Goal: Task Accomplishment & Management: Manage account settings

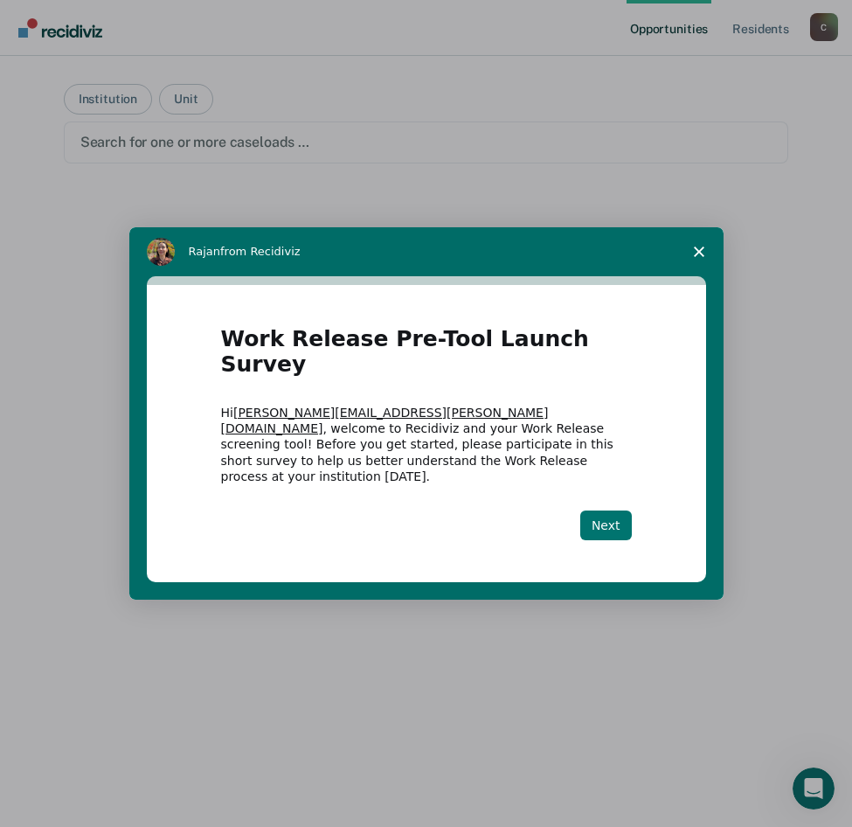
click at [612, 510] on button "Next" at bounding box center [606, 525] width 52 height 30
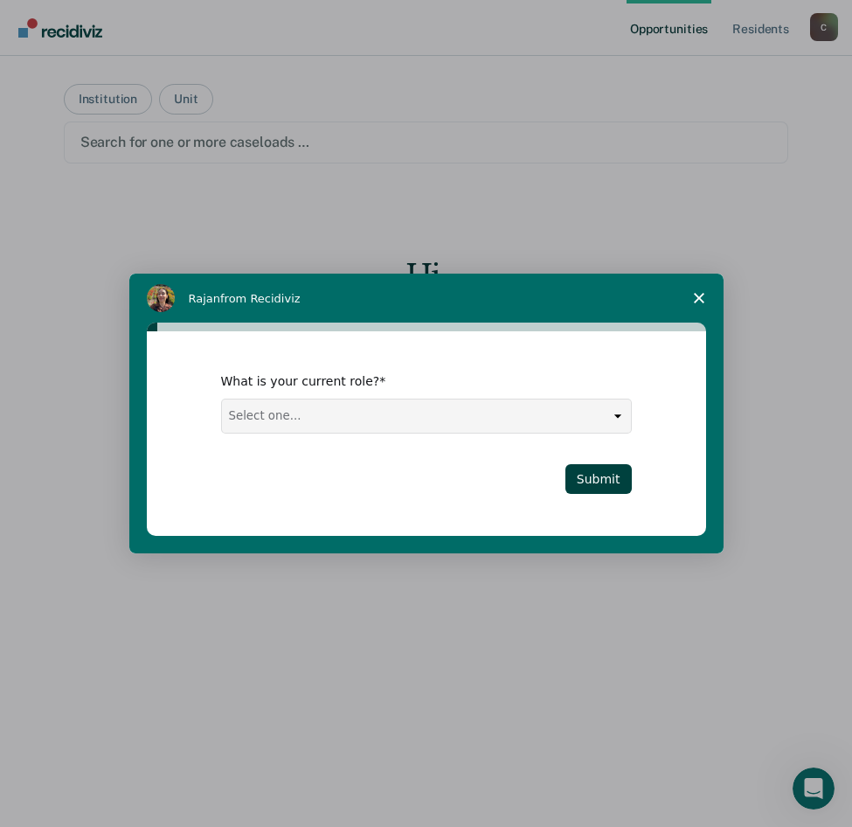
click at [616, 413] on select "Select one... Case Manager FUM Assistant [PERSON_NAME] [PERSON_NAME]" at bounding box center [426, 415] width 409 height 33
select select "Case Manager"
click at [222, 399] on select "Select one... Case Manager FUM Assistant [PERSON_NAME] [PERSON_NAME]" at bounding box center [426, 415] width 409 height 33
click at [599, 480] on button "Submit" at bounding box center [598, 479] width 66 height 30
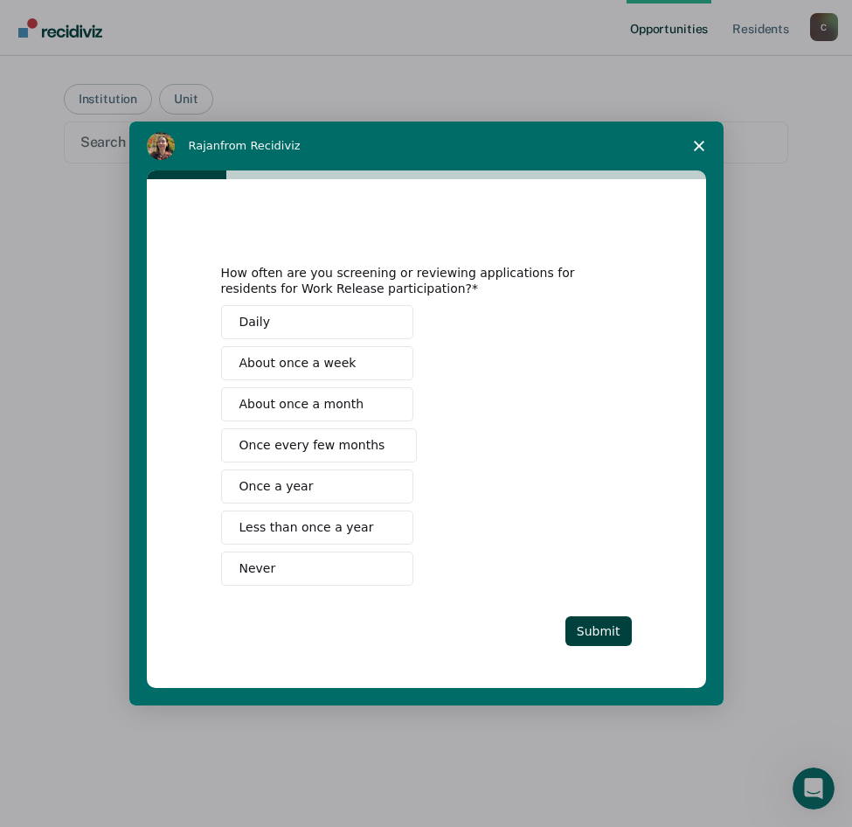
click at [292, 361] on span "About once a week" at bounding box center [297, 363] width 117 height 18
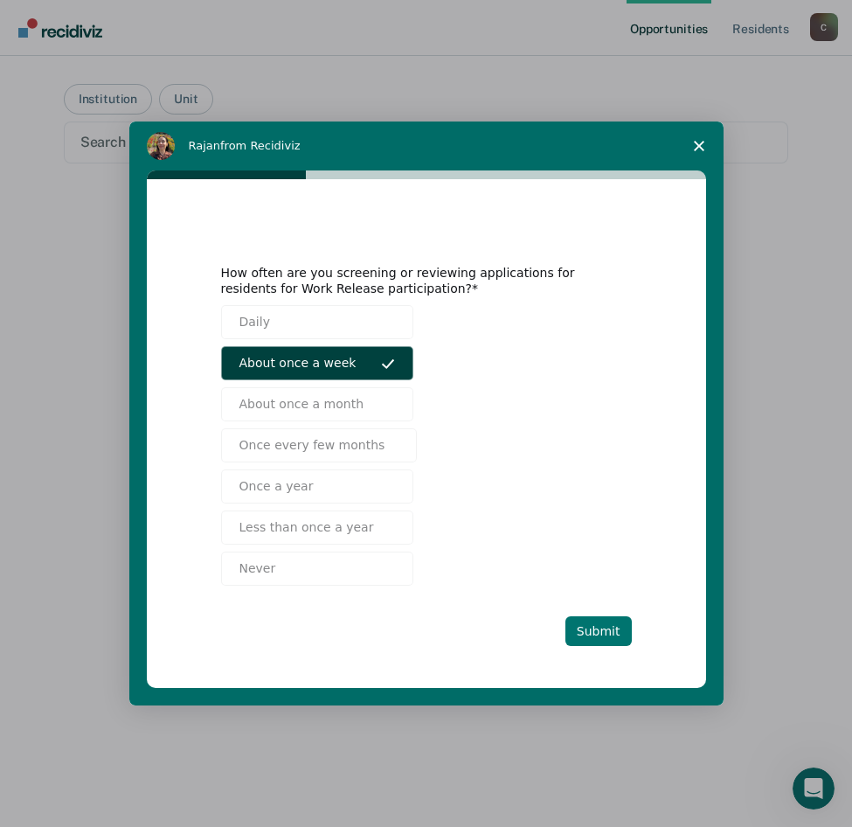
click at [593, 638] on button "Submit" at bounding box center [598, 631] width 66 height 30
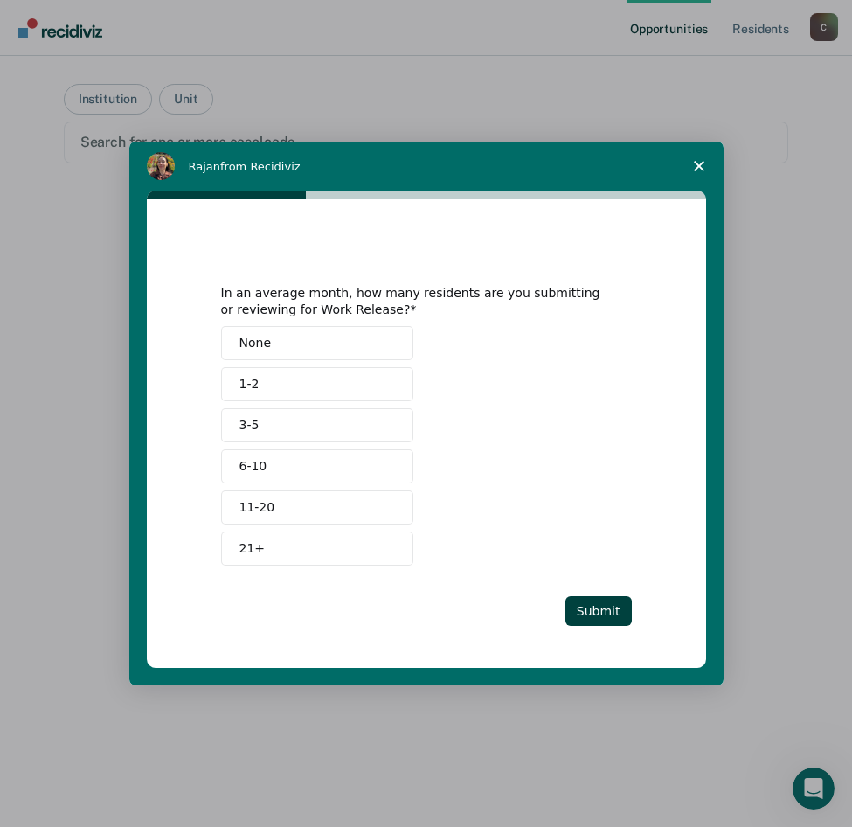
click at [261, 461] on span "6-10" at bounding box center [253, 466] width 28 height 18
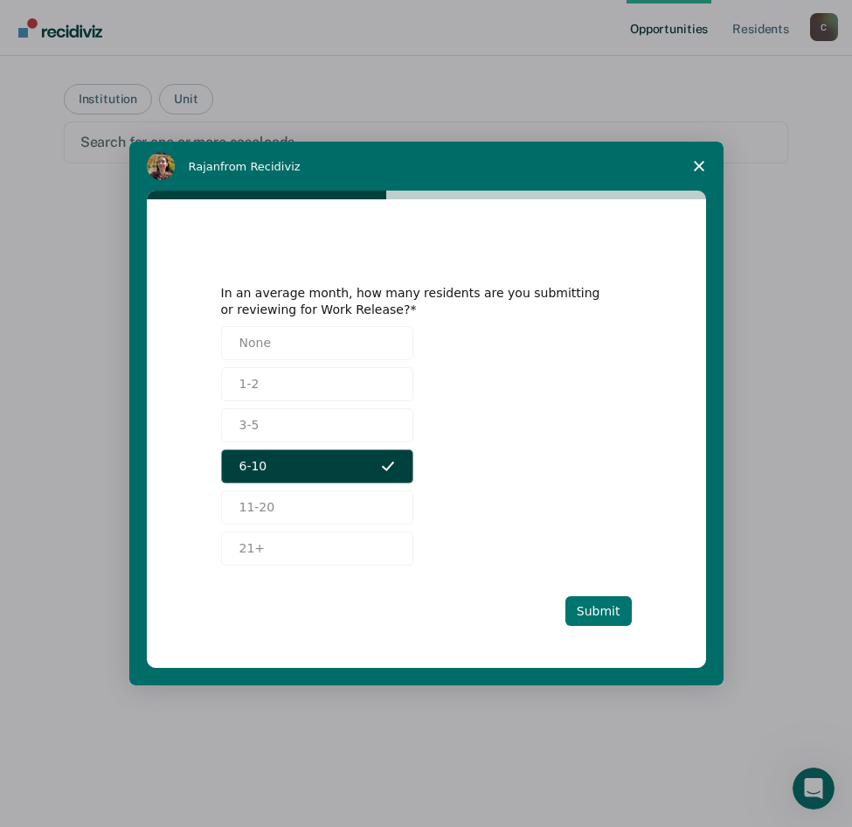
click at [614, 613] on button "Submit" at bounding box center [598, 611] width 66 height 30
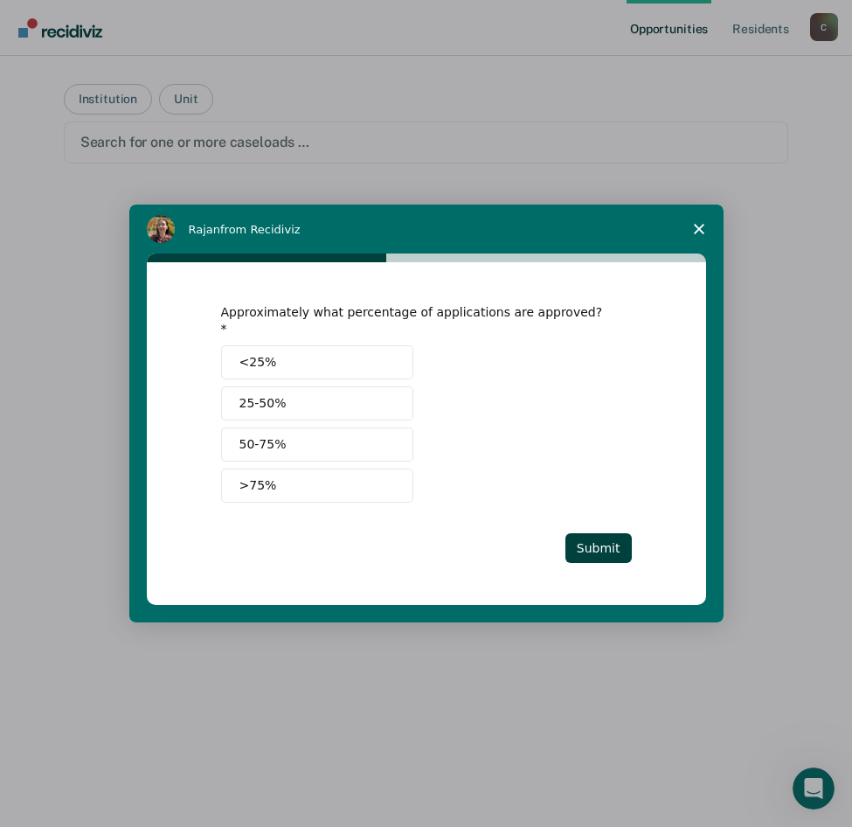
click at [253, 399] on span "25-50%" at bounding box center [262, 403] width 47 height 18
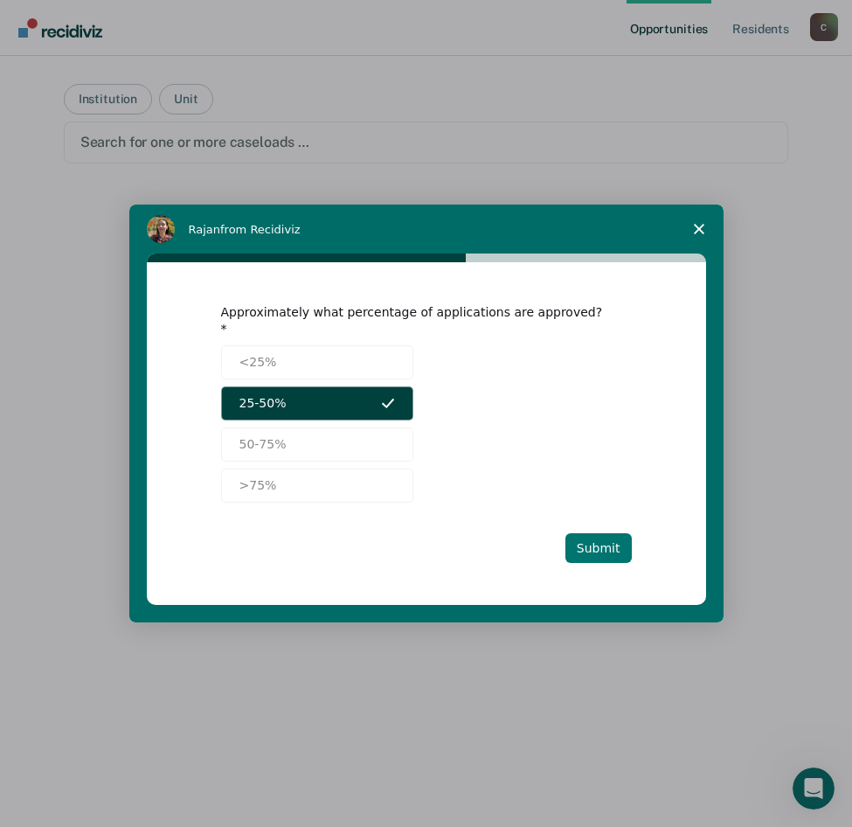
click at [586, 537] on button "Submit" at bounding box center [598, 548] width 66 height 30
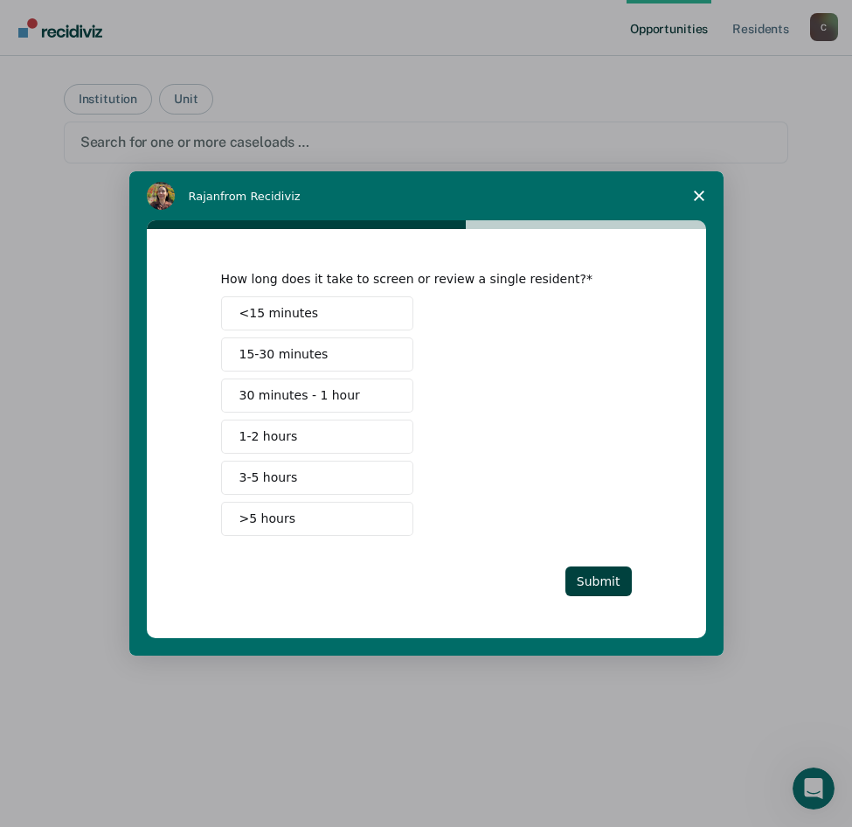
click at [254, 348] on span "15-30 minutes" at bounding box center [283, 354] width 89 height 18
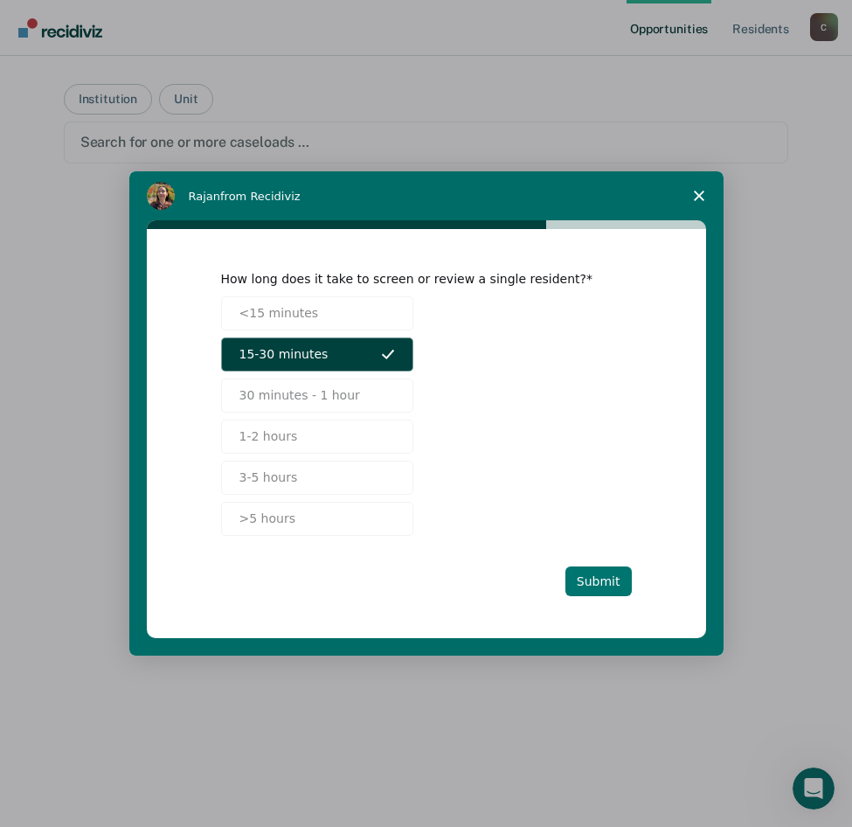
click at [600, 590] on button "Submit" at bounding box center [598, 581] width 66 height 30
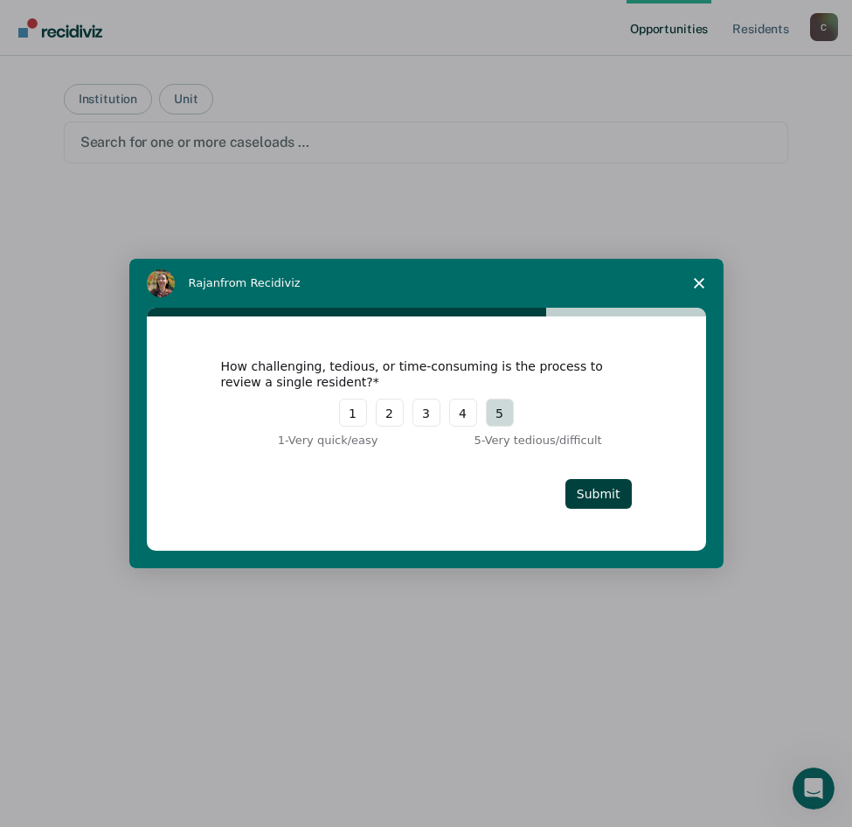
click at [499, 421] on button "5" at bounding box center [500, 413] width 28 height 28
click at [461, 416] on button "4" at bounding box center [463, 413] width 28 height 28
click at [598, 493] on button "Submit" at bounding box center [598, 494] width 66 height 30
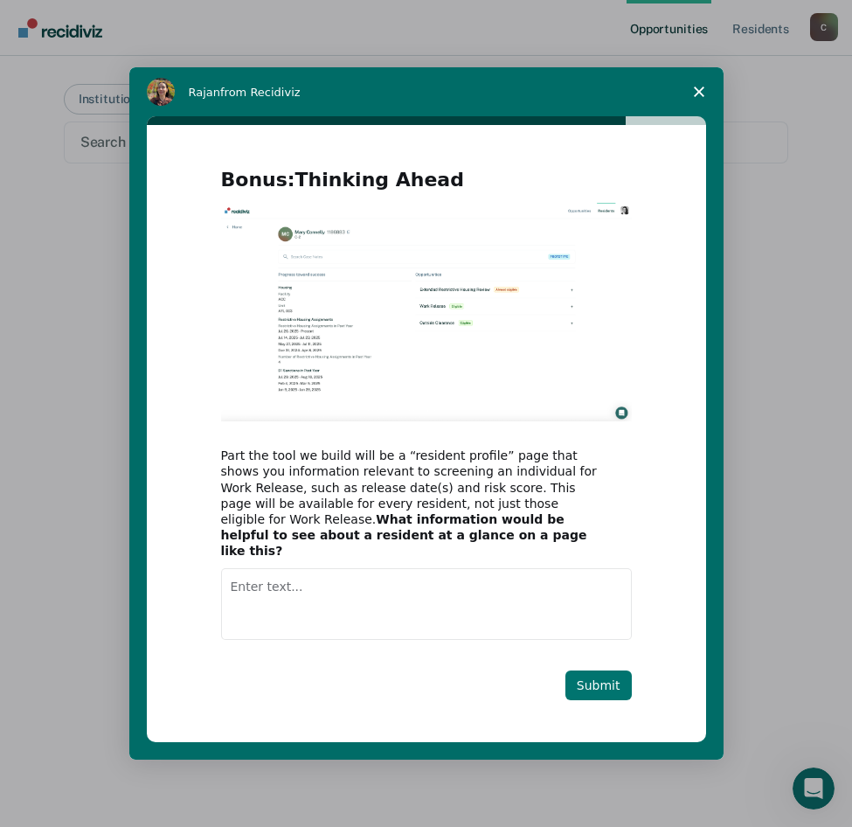
click at [593, 678] on button "Submit" at bounding box center [598, 685] width 66 height 30
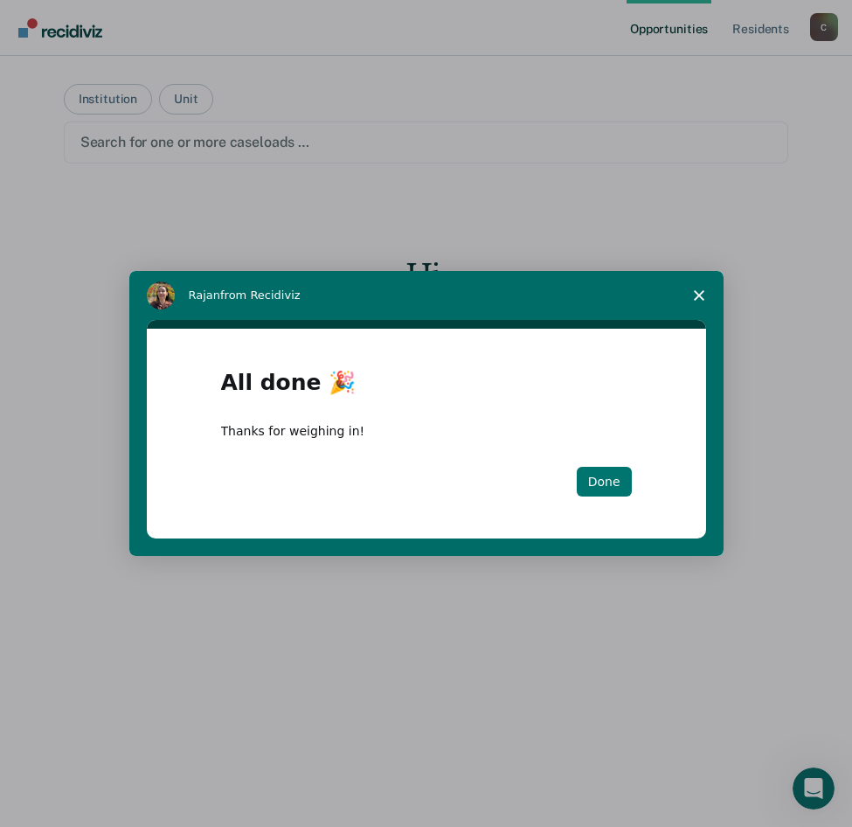
click at [586, 480] on button "Done" at bounding box center [604, 482] width 55 height 30
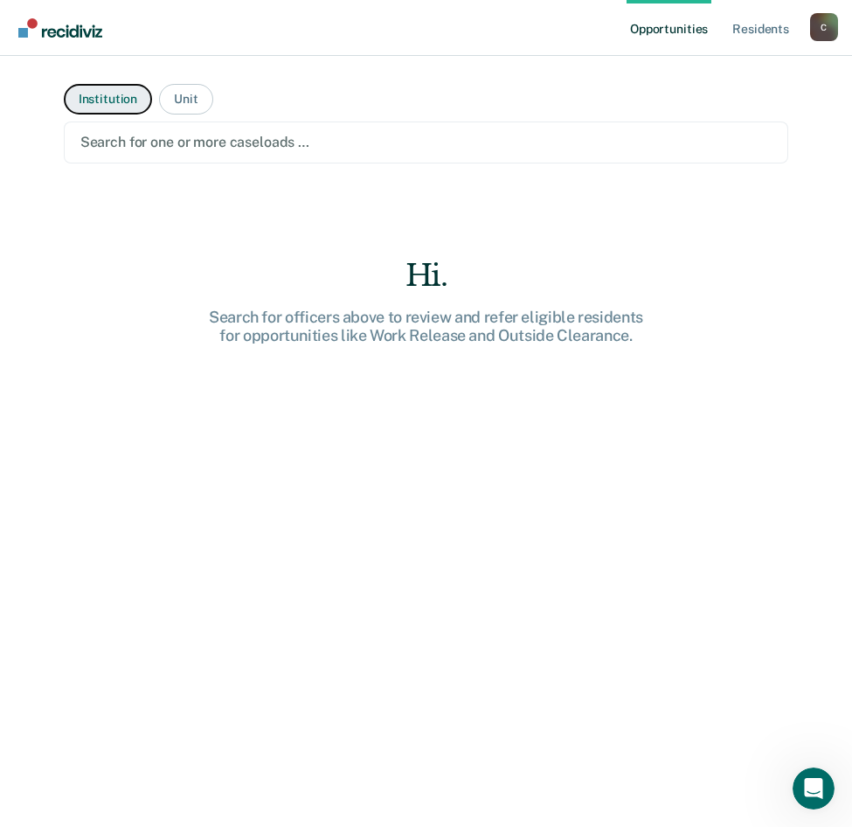
click at [83, 100] on button "Institution" at bounding box center [108, 99] width 88 height 31
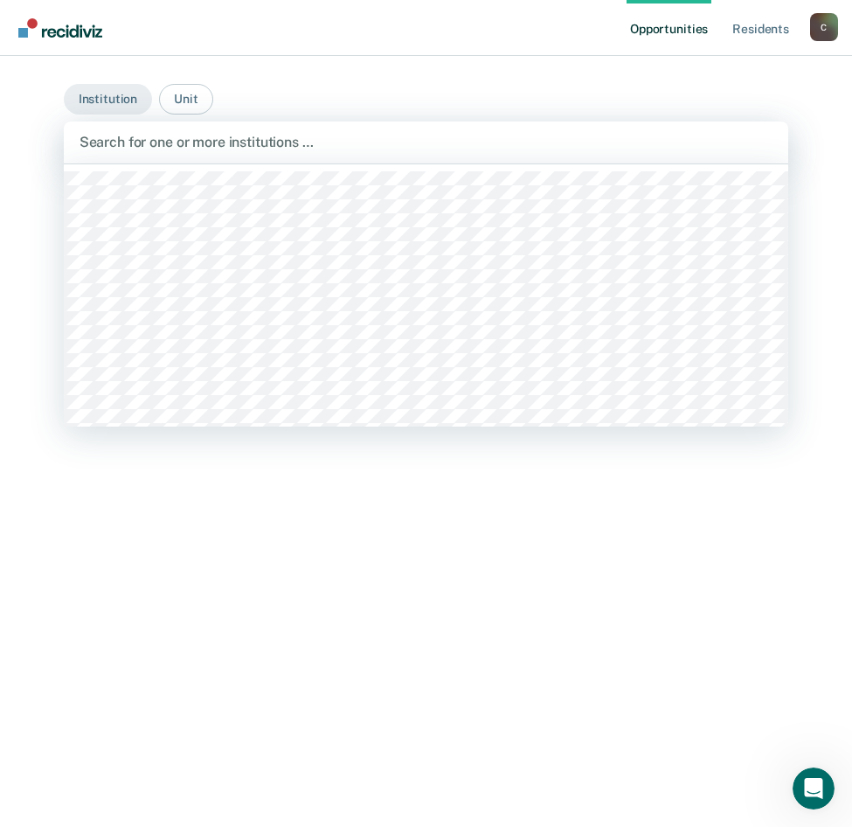
click at [144, 146] on div at bounding box center [427, 142] width 694 height 20
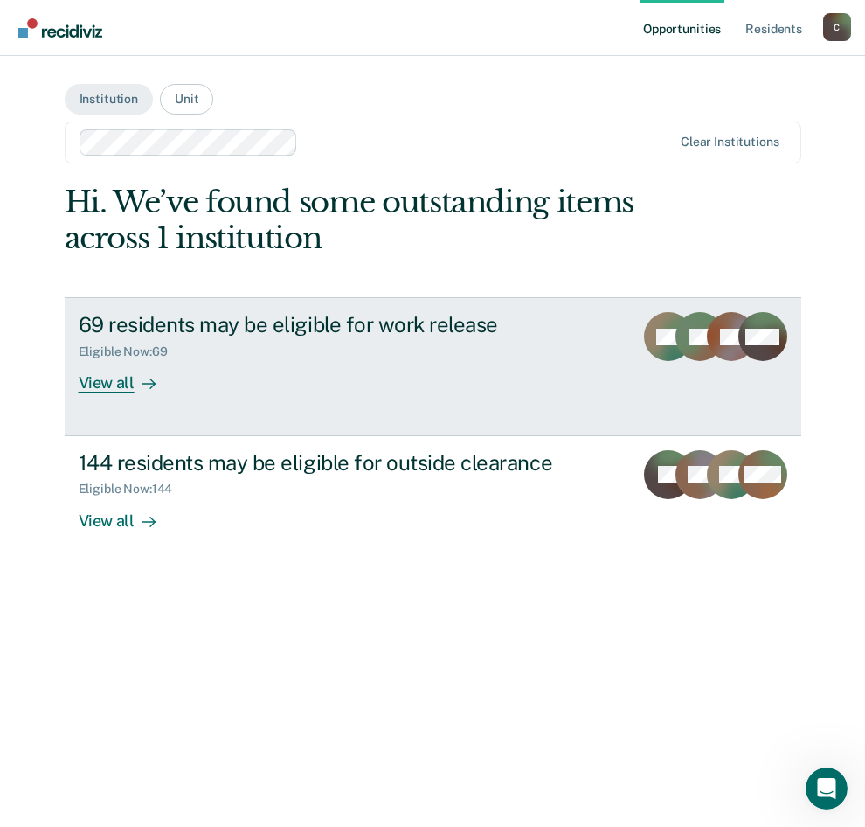
click at [102, 380] on div "View all" at bounding box center [128, 376] width 98 height 34
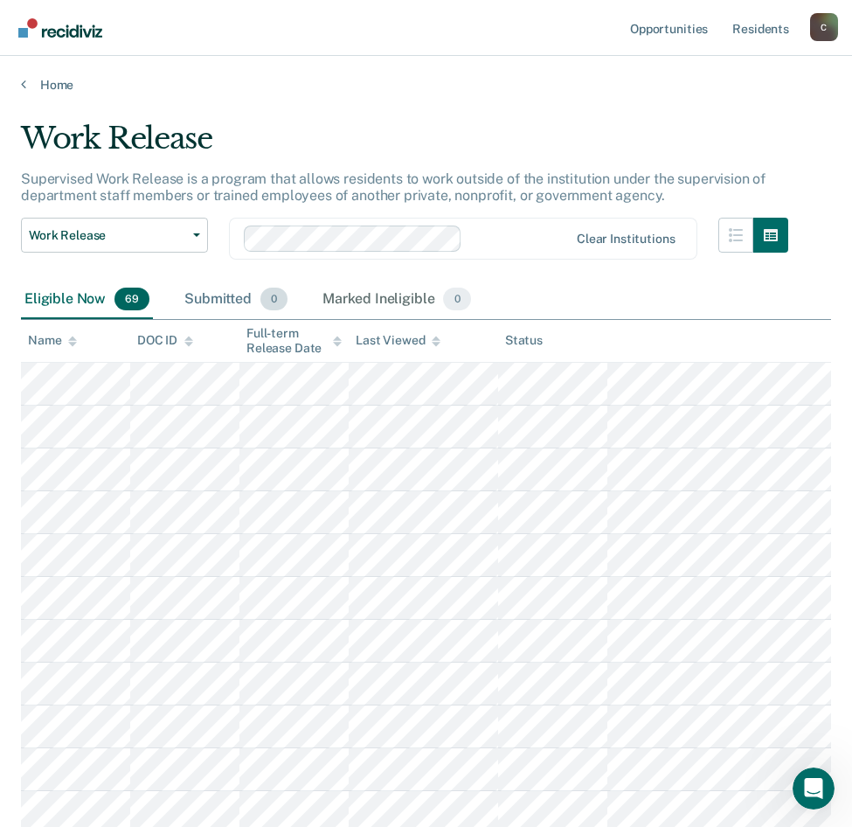
click at [225, 302] on div "Submitted 0" at bounding box center [236, 300] width 110 height 38
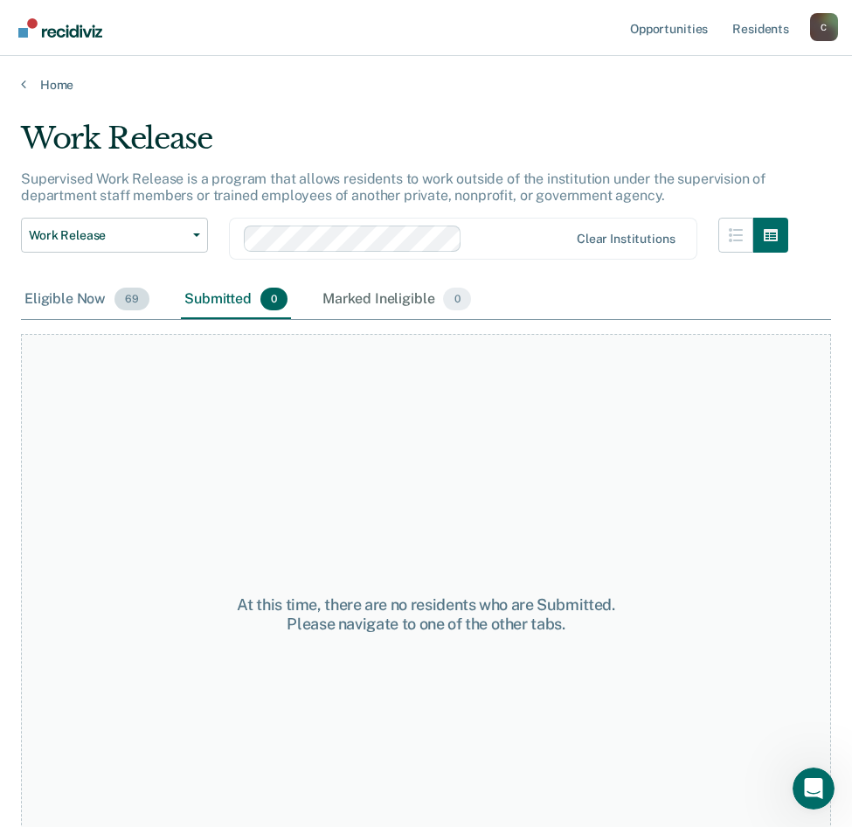
click at [85, 296] on div "Eligible Now 69" at bounding box center [87, 300] width 132 height 38
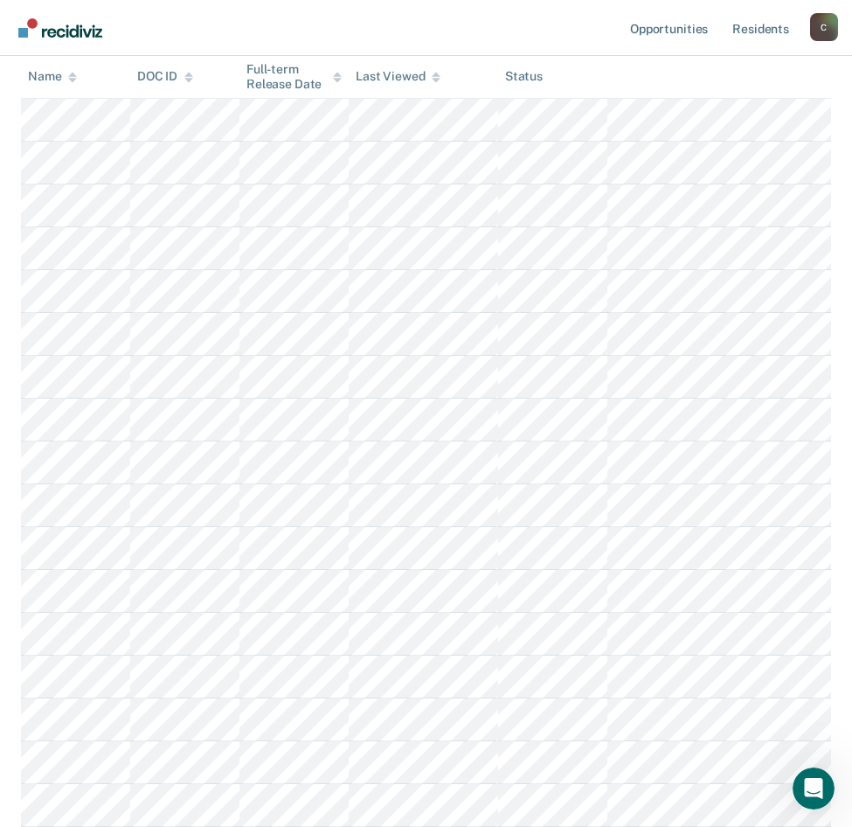
scroll to position [694, 0]
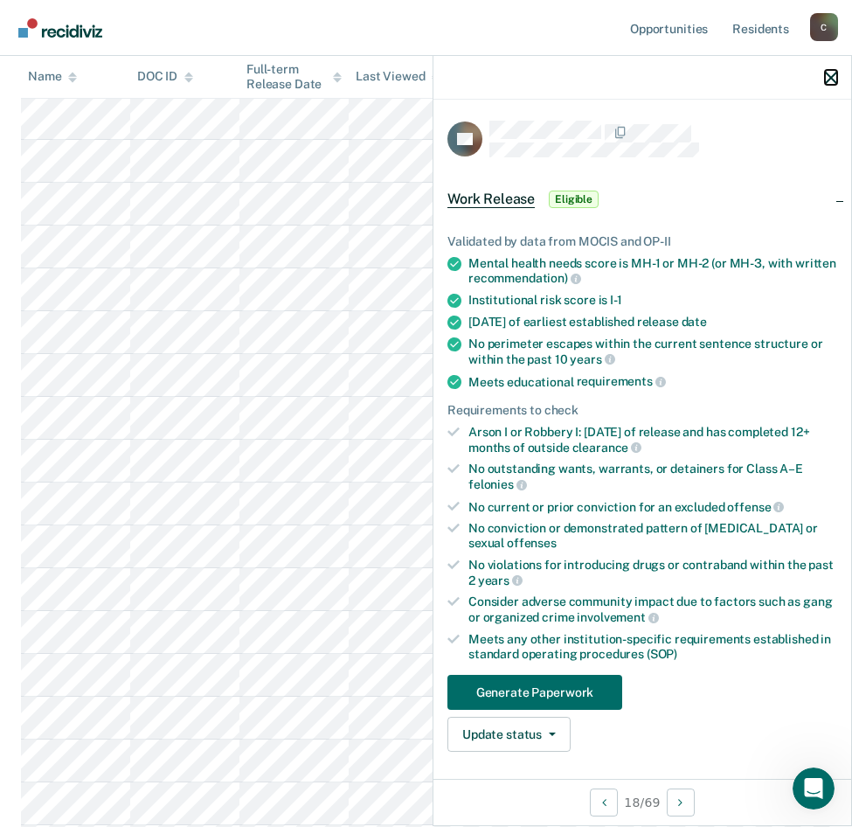
click at [832, 82] on icon "button" at bounding box center [831, 78] width 12 height 12
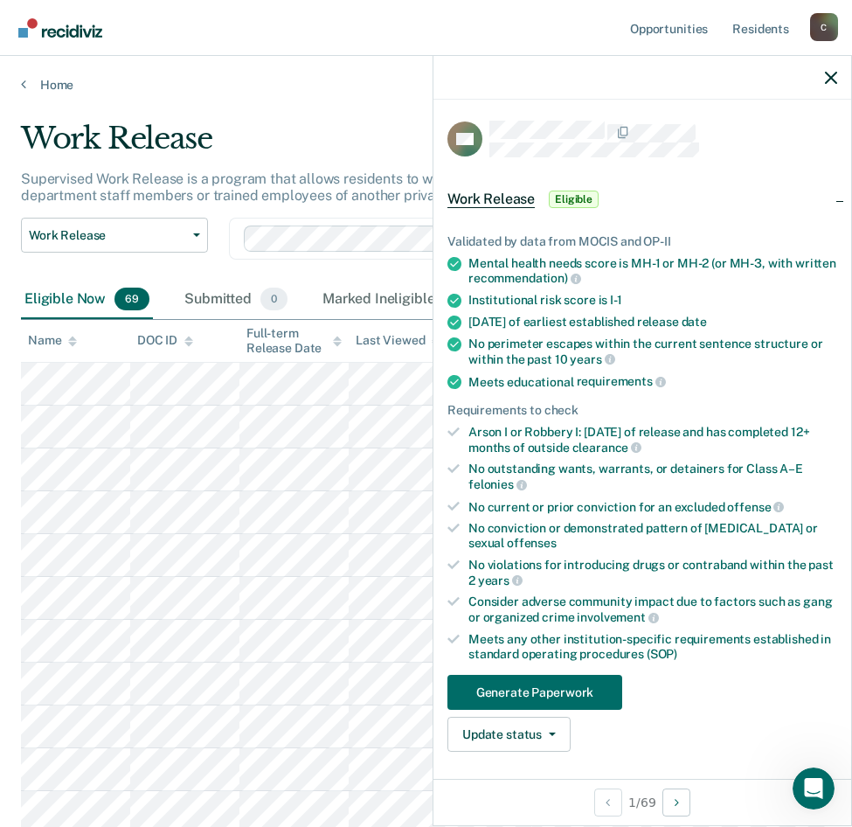
scroll to position [87, 0]
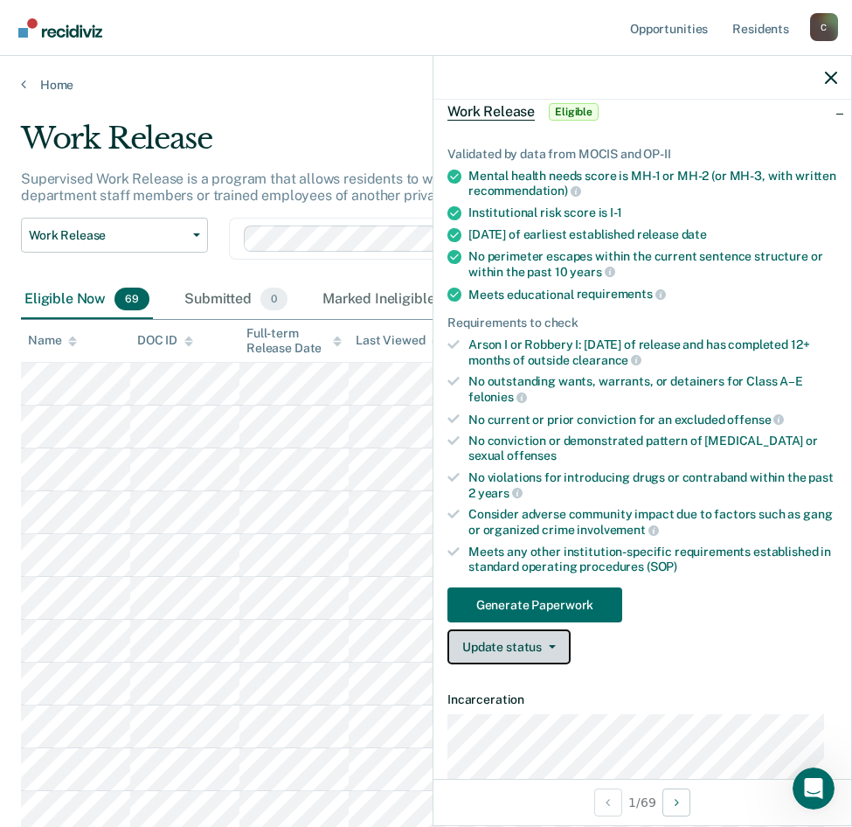
click at [547, 648] on button "Update status" at bounding box center [508, 646] width 123 height 35
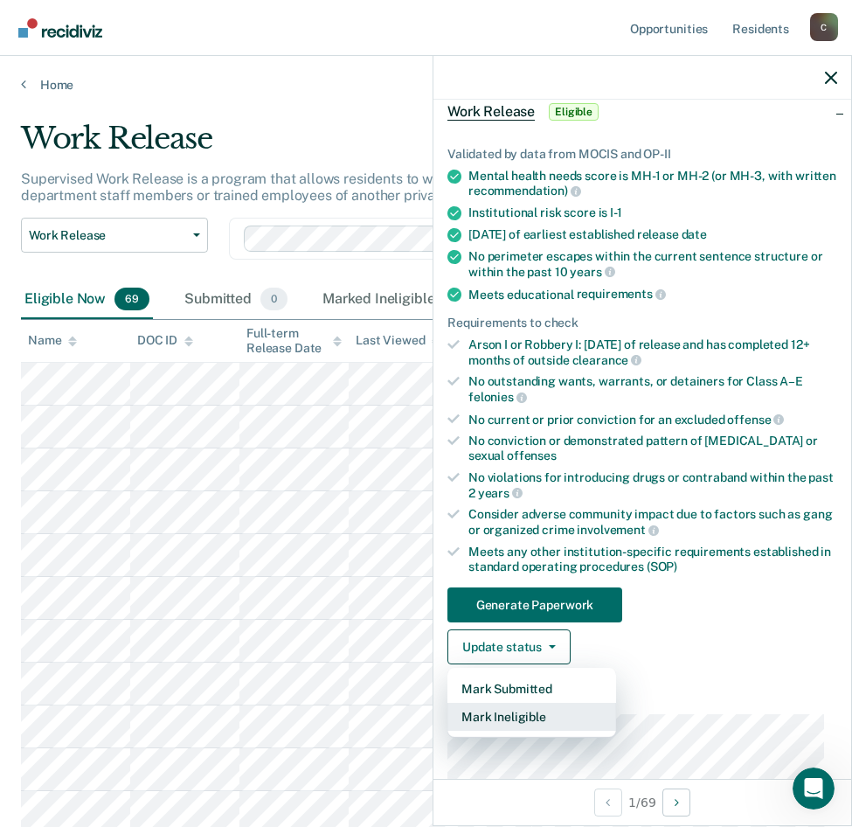
click at [522, 721] on button "Mark Ineligible" at bounding box center [531, 717] width 169 height 28
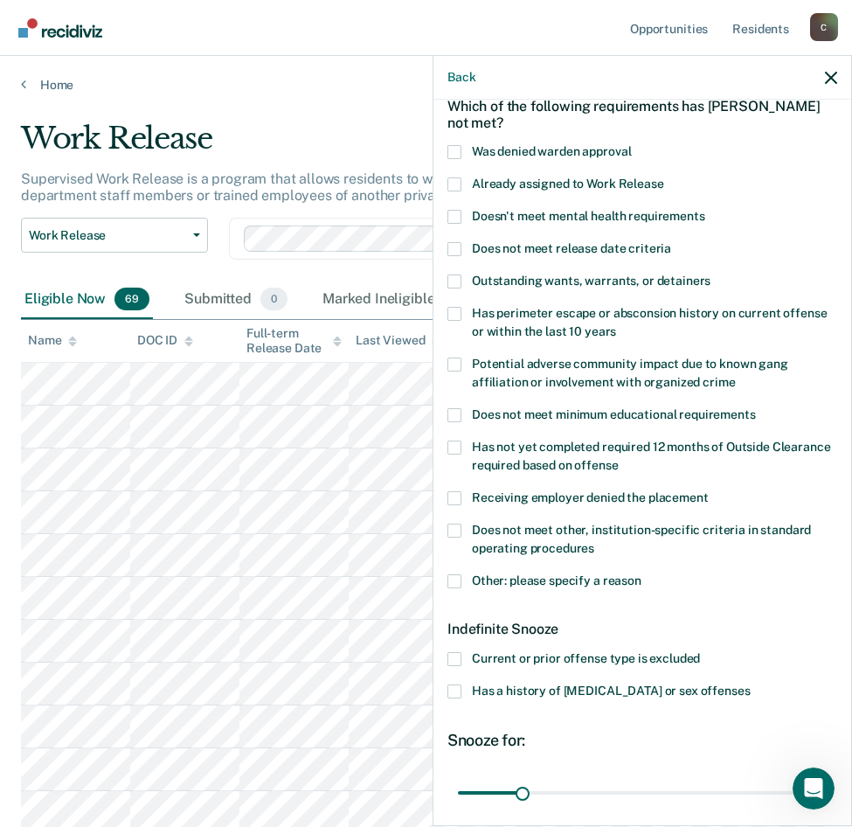
click at [459, 580] on span at bounding box center [454, 581] width 14 height 14
click at [641, 574] on input "Other: please specify a reason" at bounding box center [641, 574] width 0 height 0
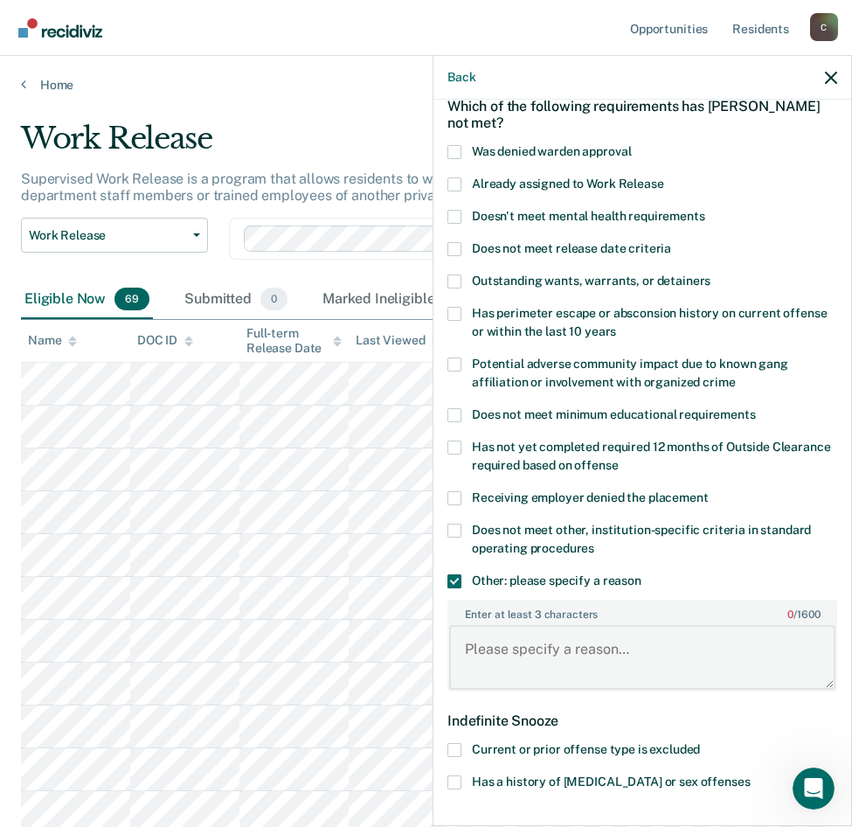
click at [544, 649] on textarea "Enter at least 3 characters 0 / 1600" at bounding box center [642, 657] width 386 height 65
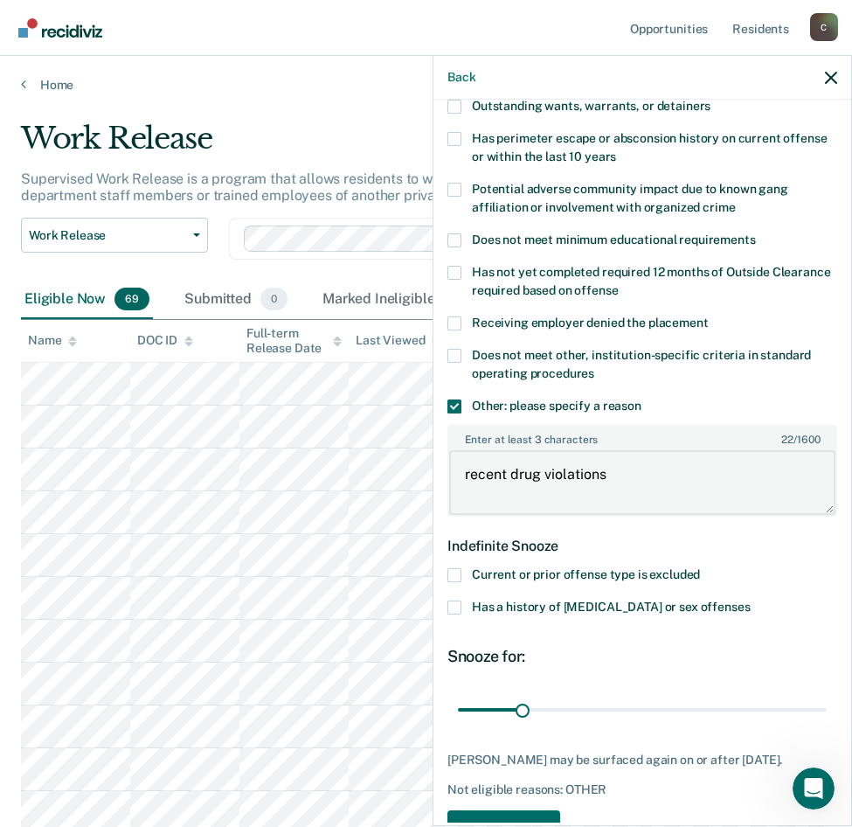
scroll to position [330, 0]
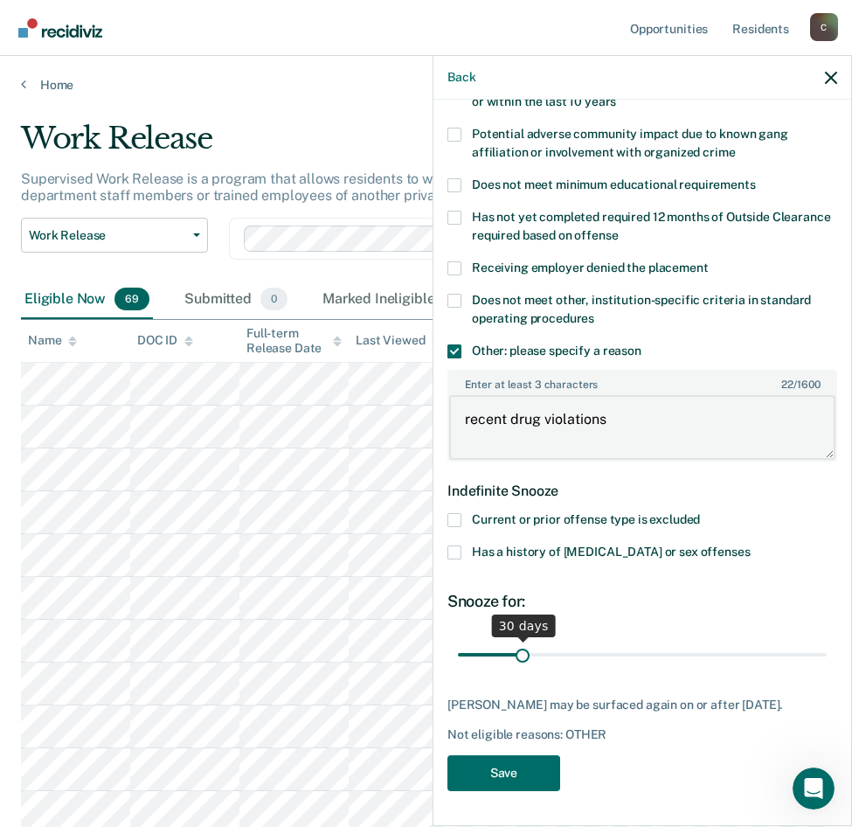
type textarea "recent drug violations"
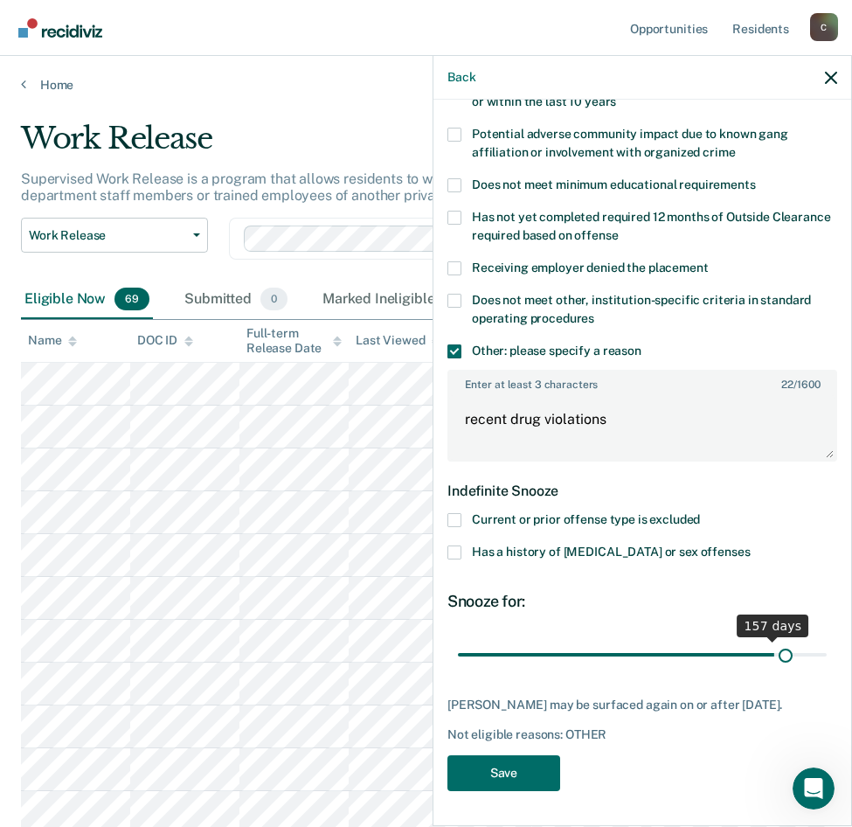
scroll to position [315, 0]
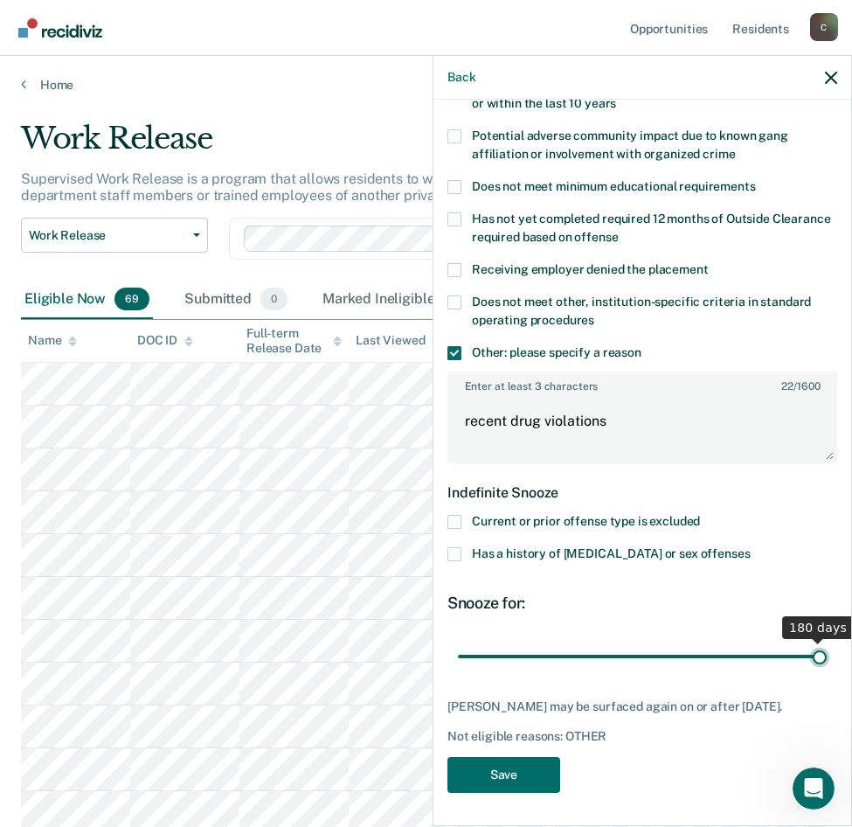
drag, startPoint x: 518, startPoint y: 637, endPoint x: 808, endPoint y: 633, distance: 289.3
type input "180"
click at [808, 641] on input "range" at bounding box center [642, 656] width 369 height 31
click at [504, 768] on button "Save" at bounding box center [503, 775] width 113 height 36
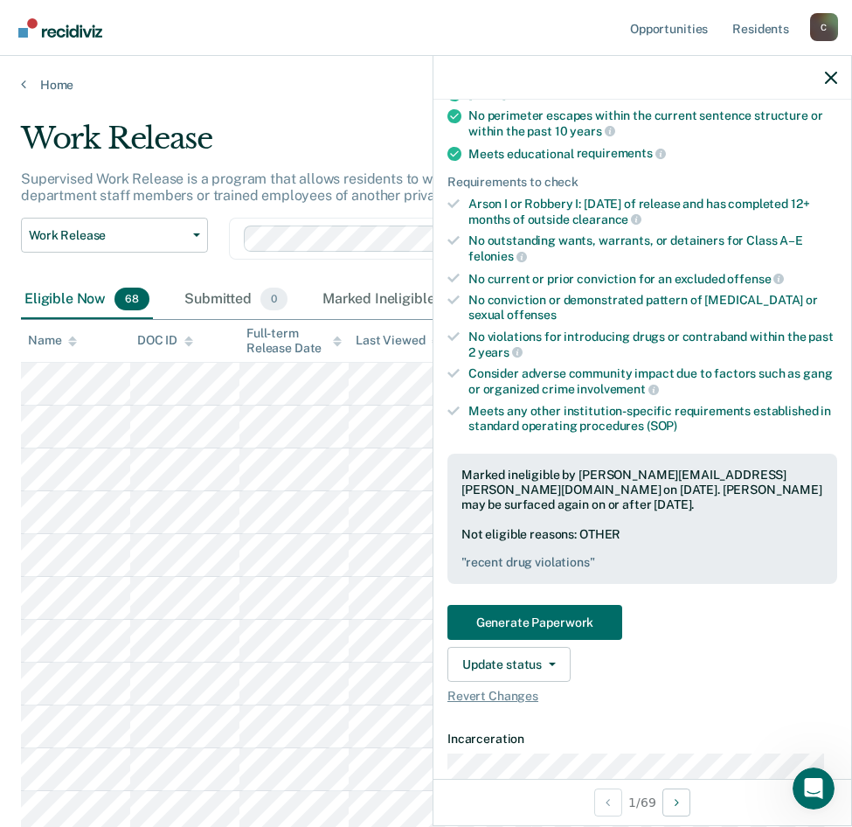
scroll to position [0, 0]
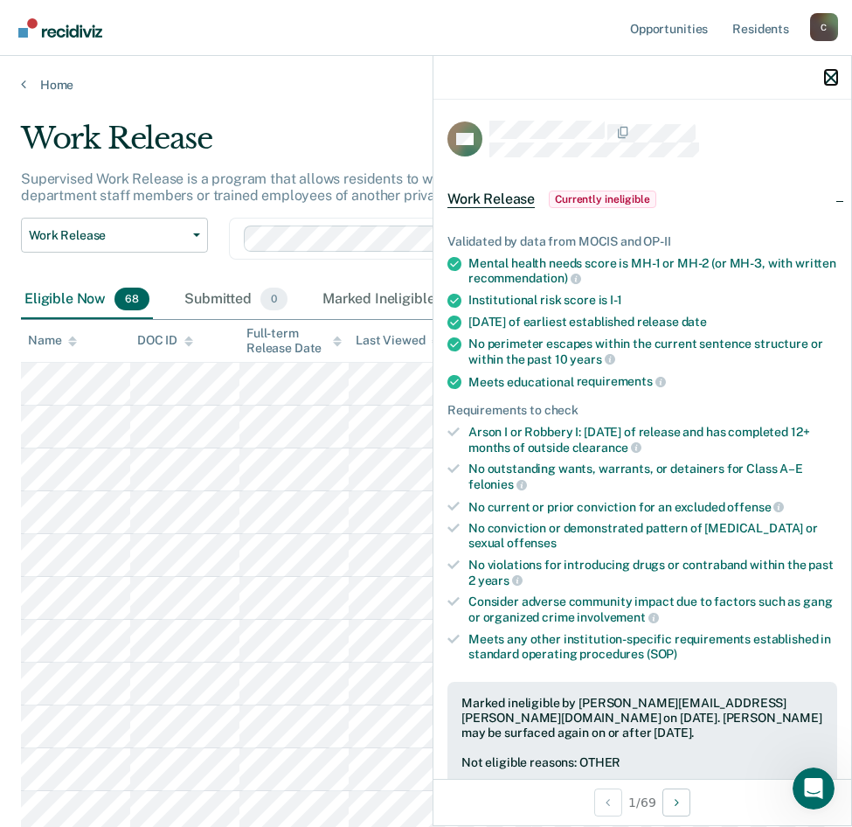
click at [836, 84] on icon "button" at bounding box center [831, 78] width 12 height 12
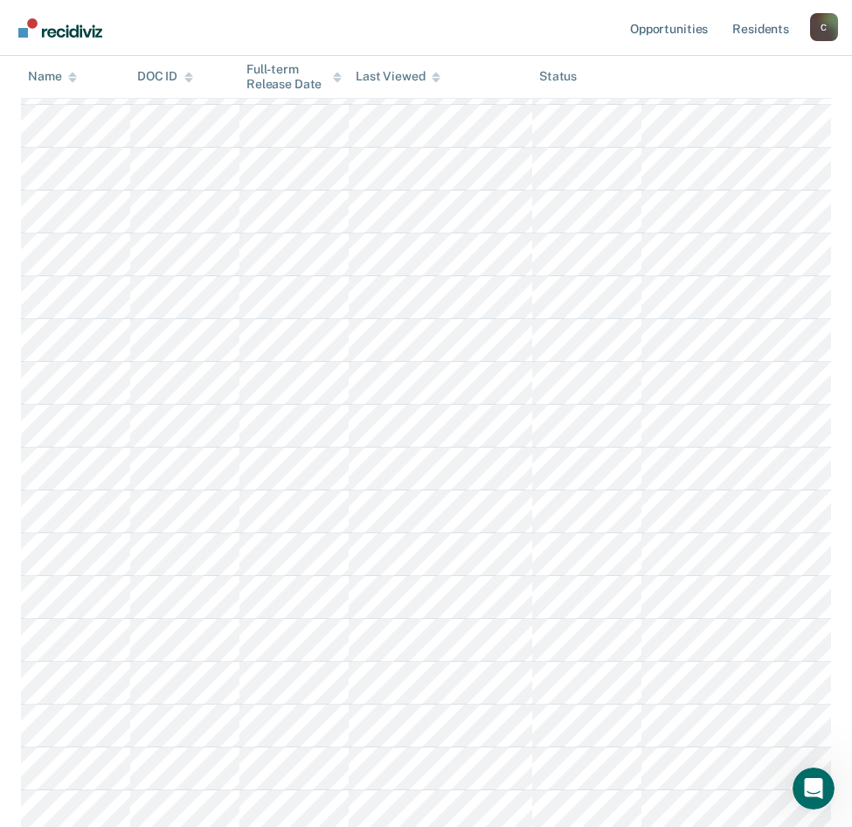
scroll to position [2534, 0]
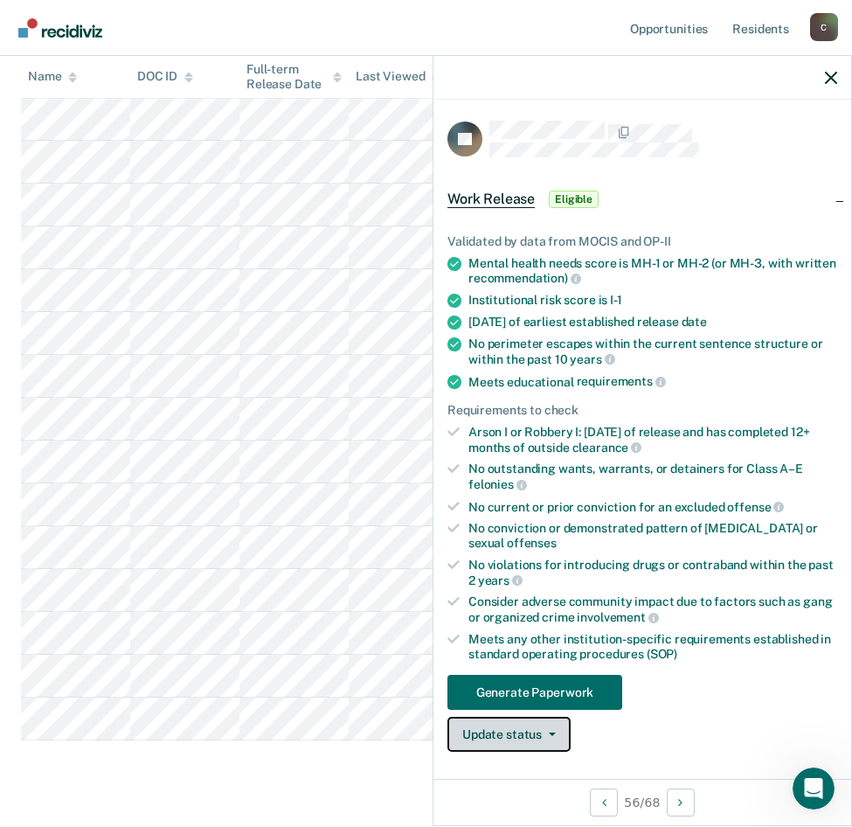
click at [553, 732] on icon "button" at bounding box center [552, 733] width 7 height 3
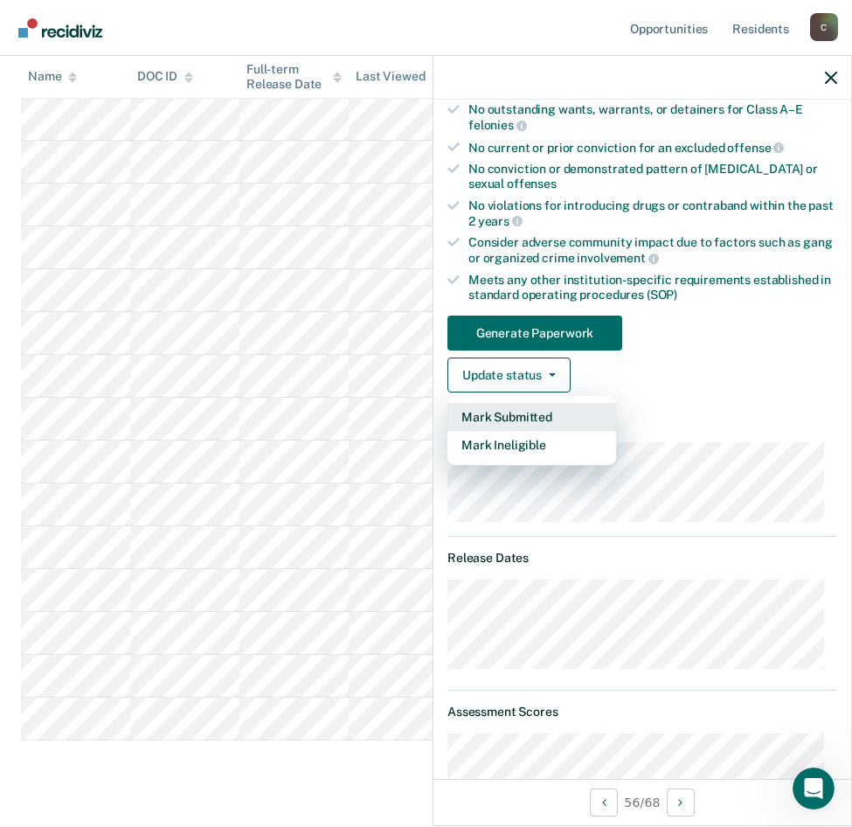
scroll to position [447, 0]
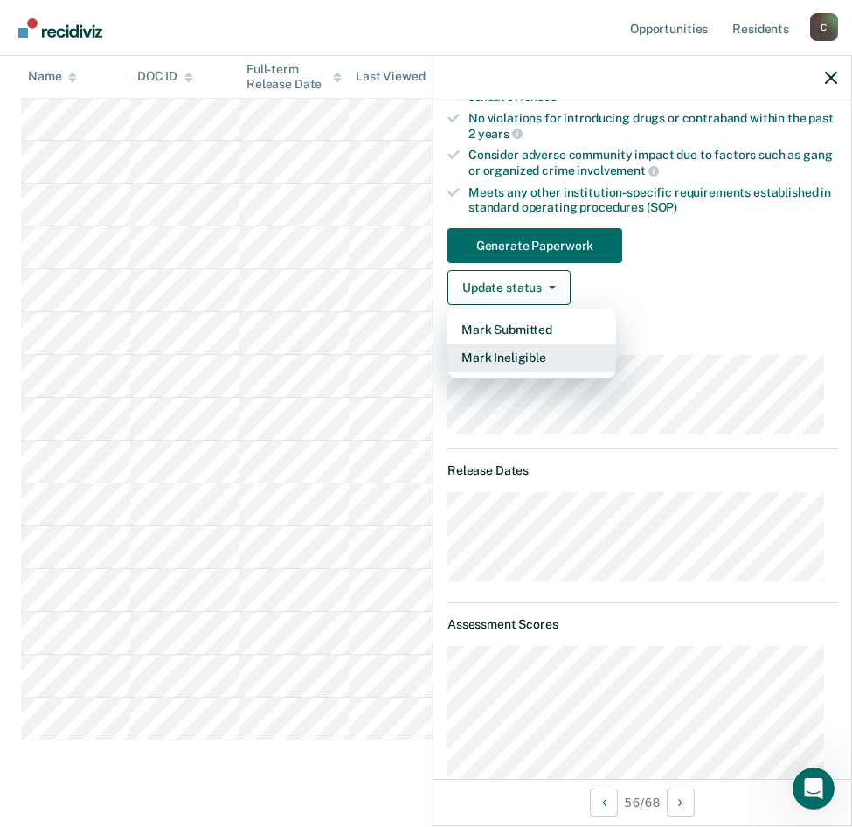
click at [544, 357] on button "Mark Ineligible" at bounding box center [531, 357] width 169 height 28
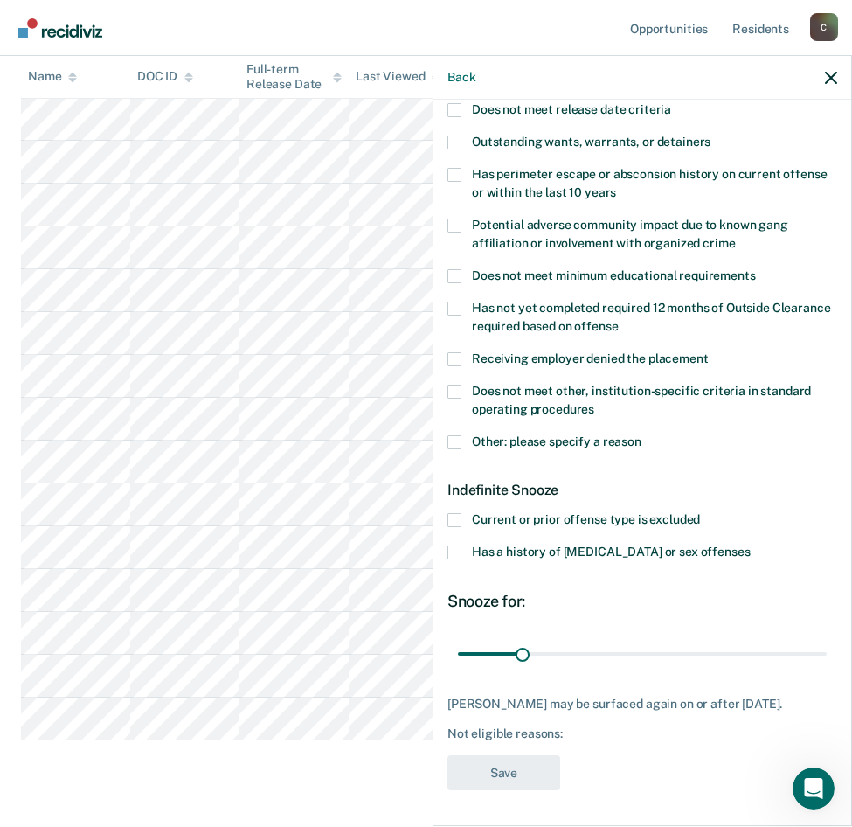
click at [458, 435] on span at bounding box center [454, 442] width 14 height 14
click at [641, 435] on input "Other: please specify a reason" at bounding box center [641, 435] width 0 height 0
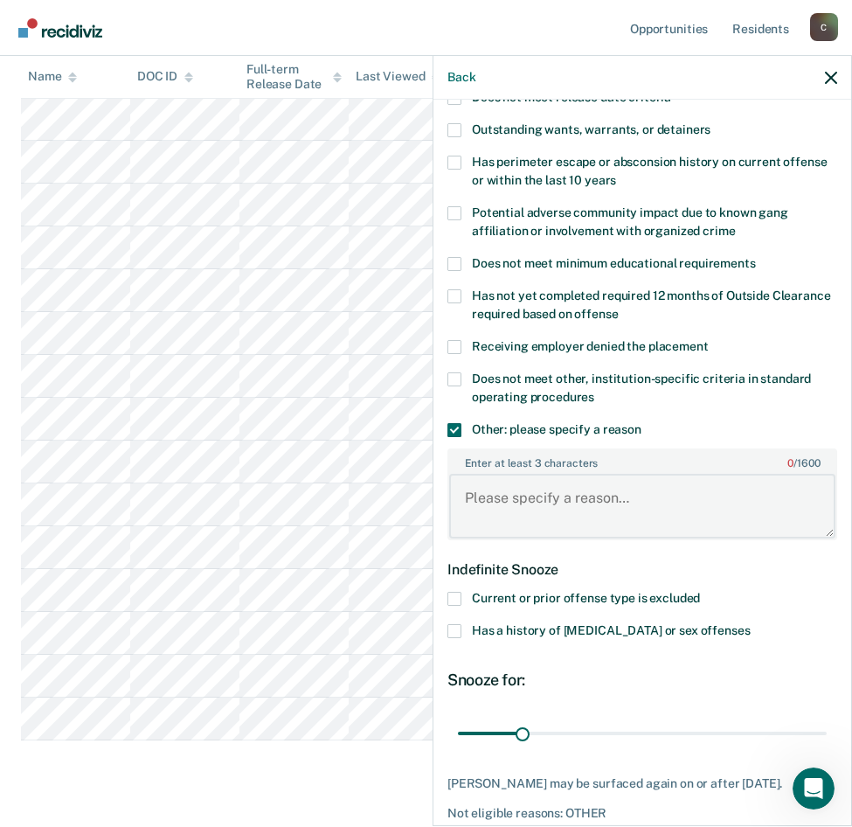
click at [563, 499] on textarea "Enter at least 3 characters 0 / 1600" at bounding box center [642, 506] width 386 height 65
type textarea "Offender is a ECU patient"
click at [516, 730] on input "range" at bounding box center [642, 733] width 369 height 31
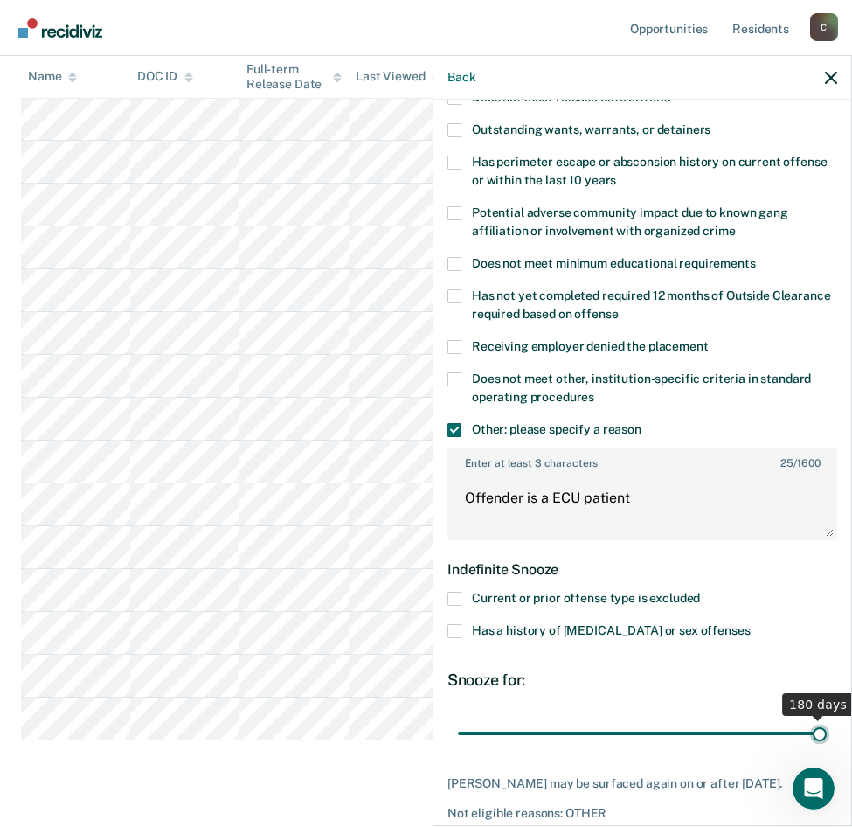
drag, startPoint x: 516, startPoint y: 730, endPoint x: 811, endPoint y: 725, distance: 295.4
type input "180"
click at [811, 725] on input "range" at bounding box center [642, 733] width 369 height 31
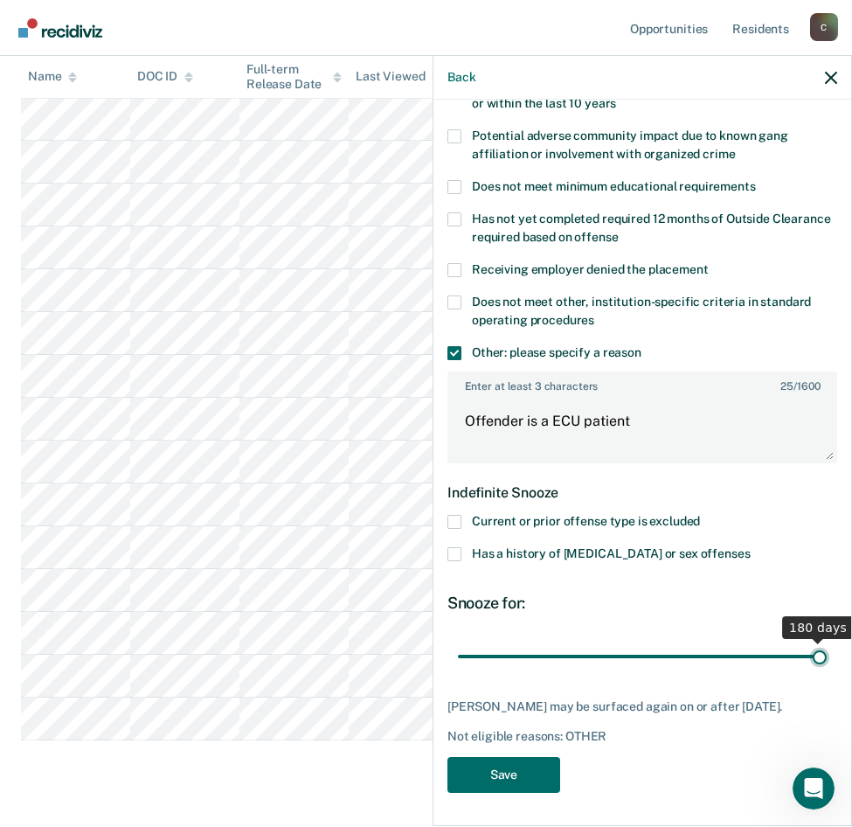
scroll to position [2574, 0]
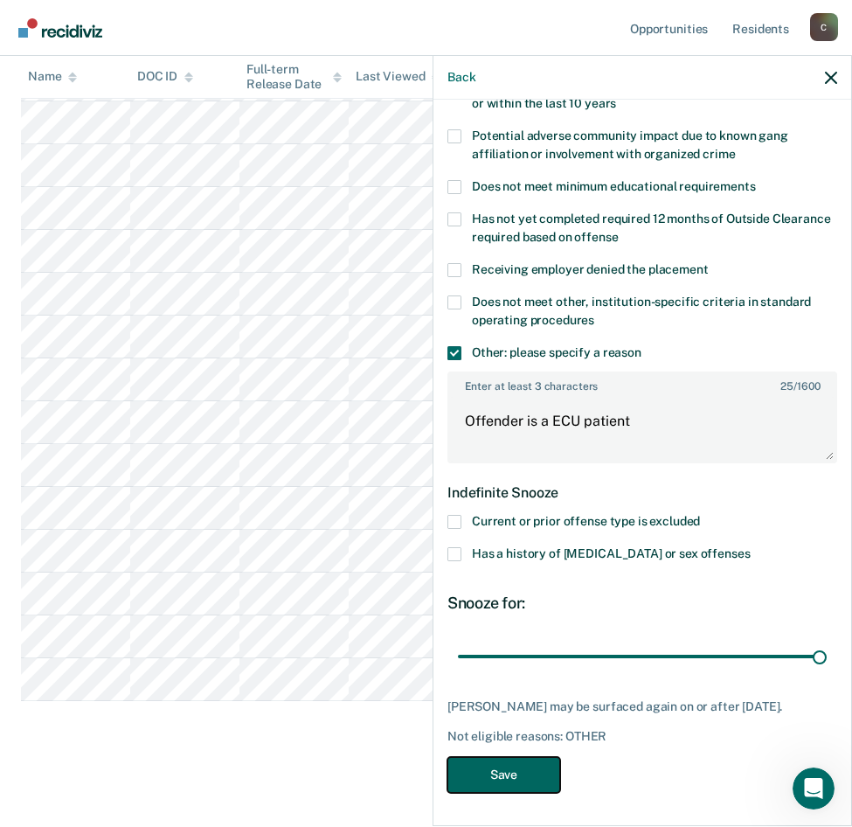
click at [526, 781] on button "Save" at bounding box center [503, 775] width 113 height 36
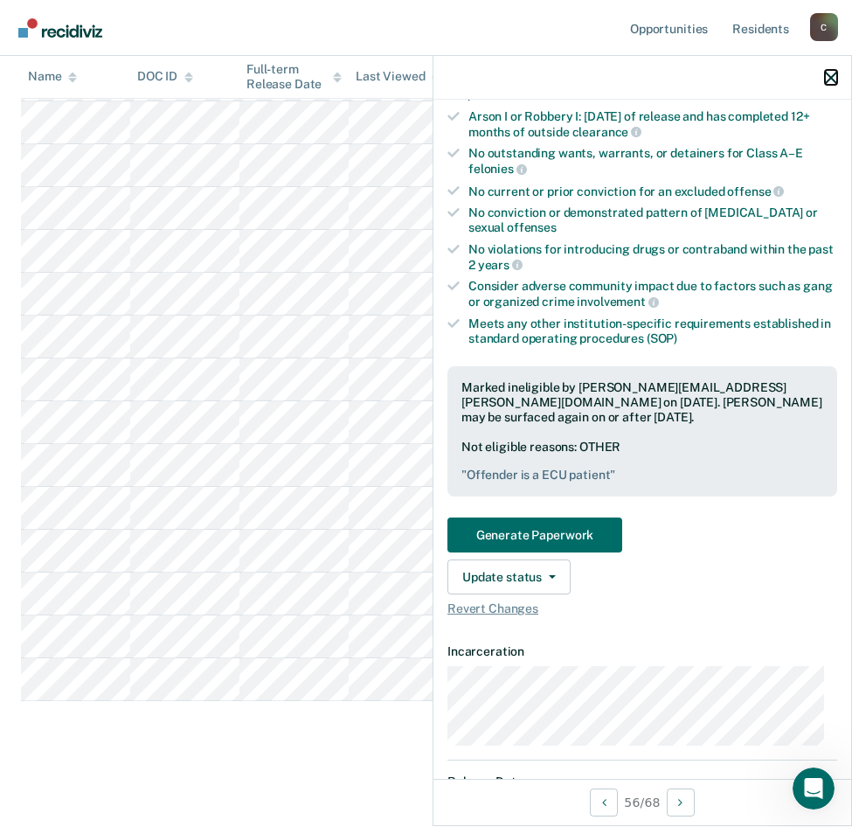
click at [831, 76] on icon "button" at bounding box center [831, 78] width 12 height 12
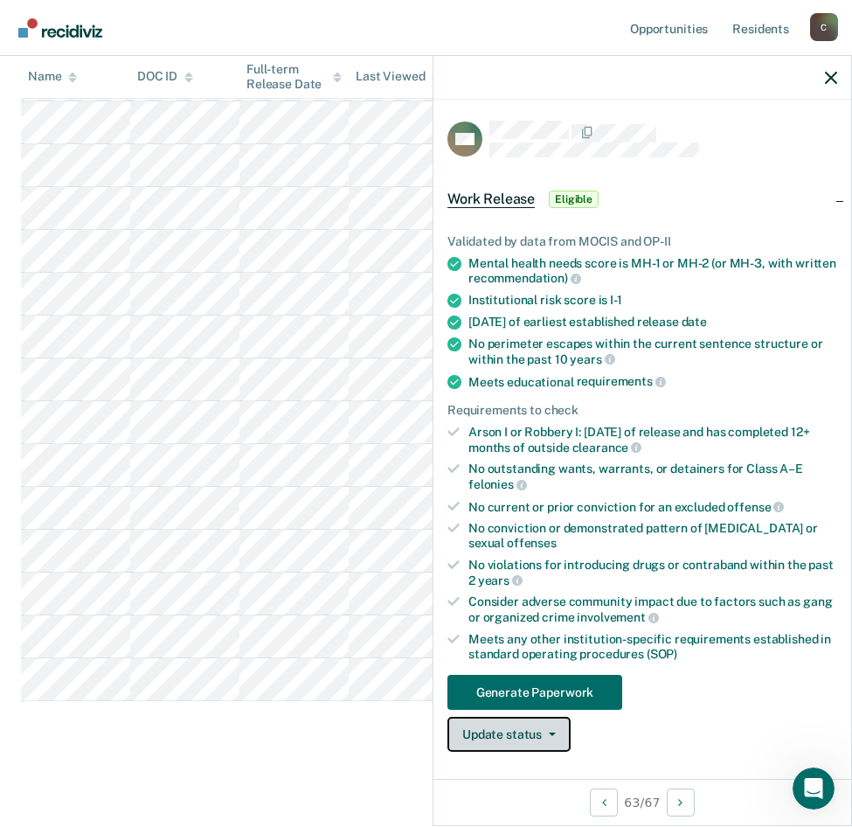
click at [528, 727] on button "Update status" at bounding box center [508, 734] width 123 height 35
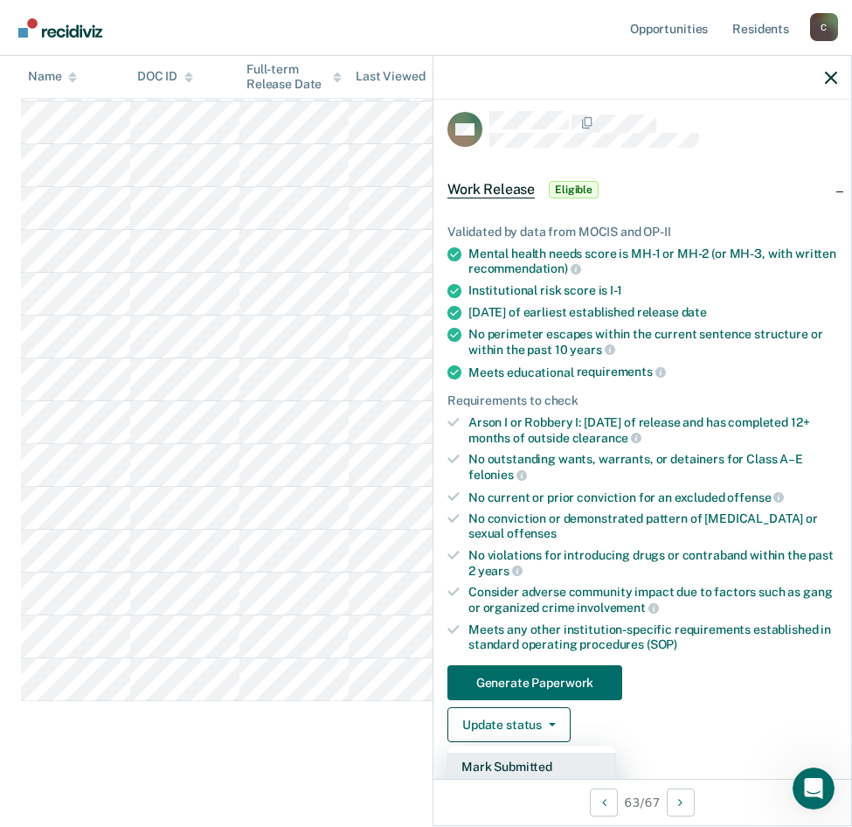
scroll to position [184, 0]
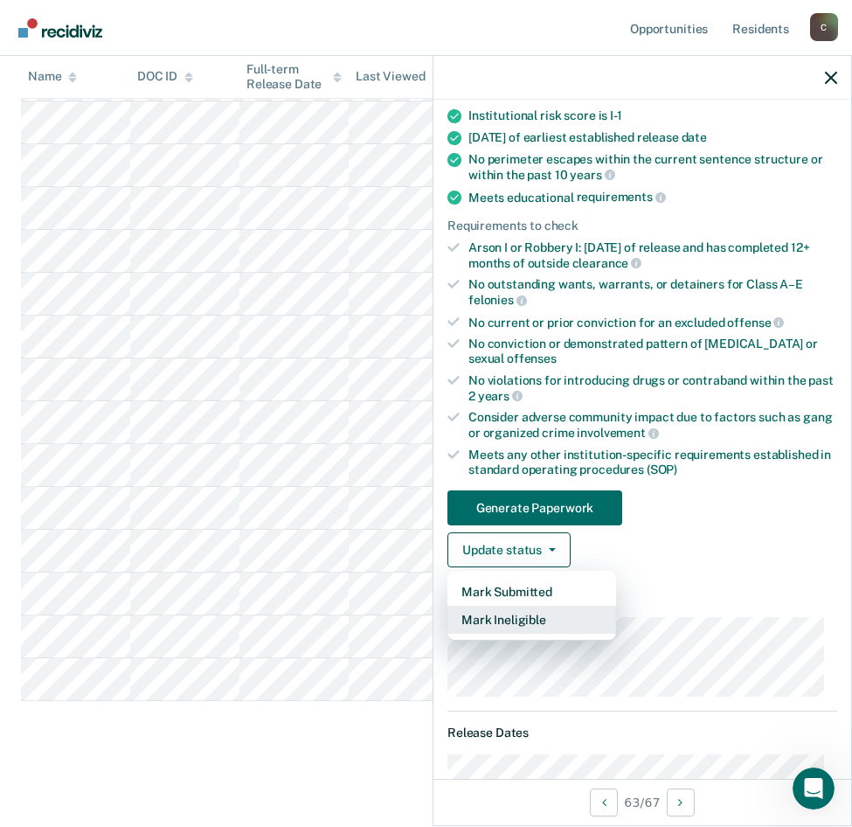
click at [555, 622] on button "Mark Ineligible" at bounding box center [531, 620] width 169 height 28
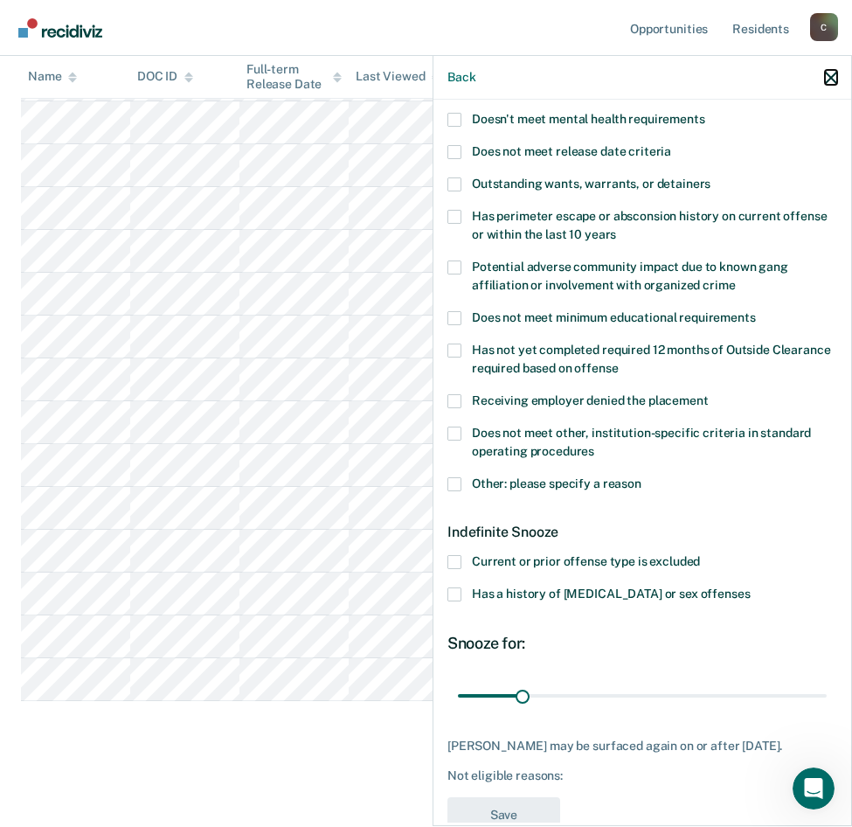
click at [835, 84] on icon "button" at bounding box center [831, 78] width 12 height 12
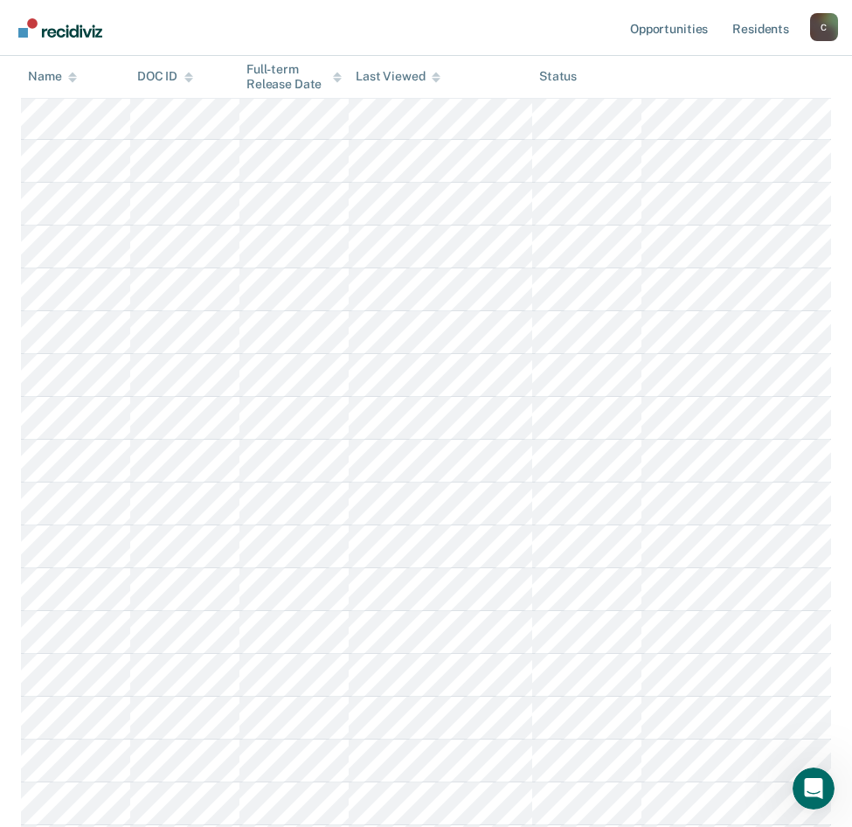
scroll to position [524, 0]
